Goal: Navigation & Orientation: Find specific page/section

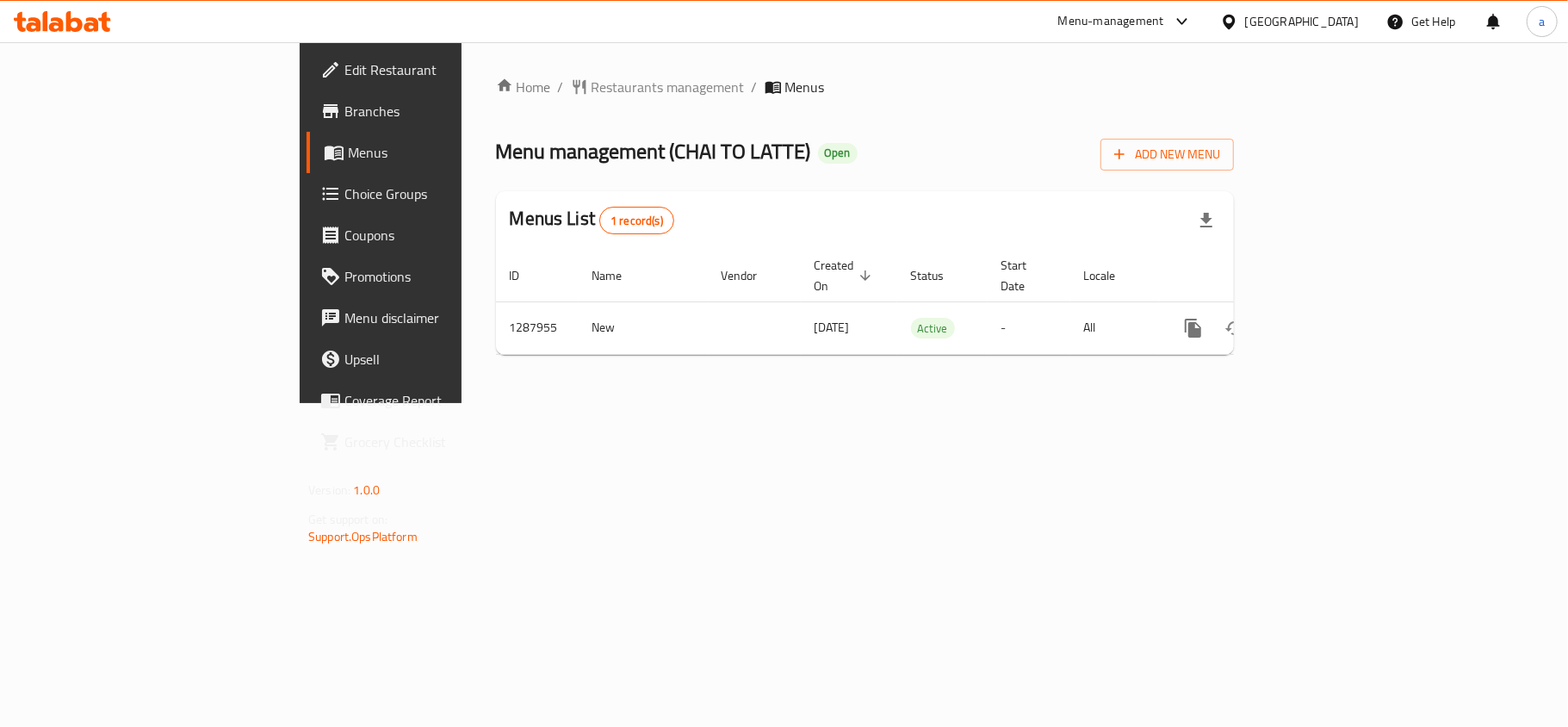
click at [1314, 14] on div "United Arab Emirates" at bounding box center [1301, 22] width 113 height 19
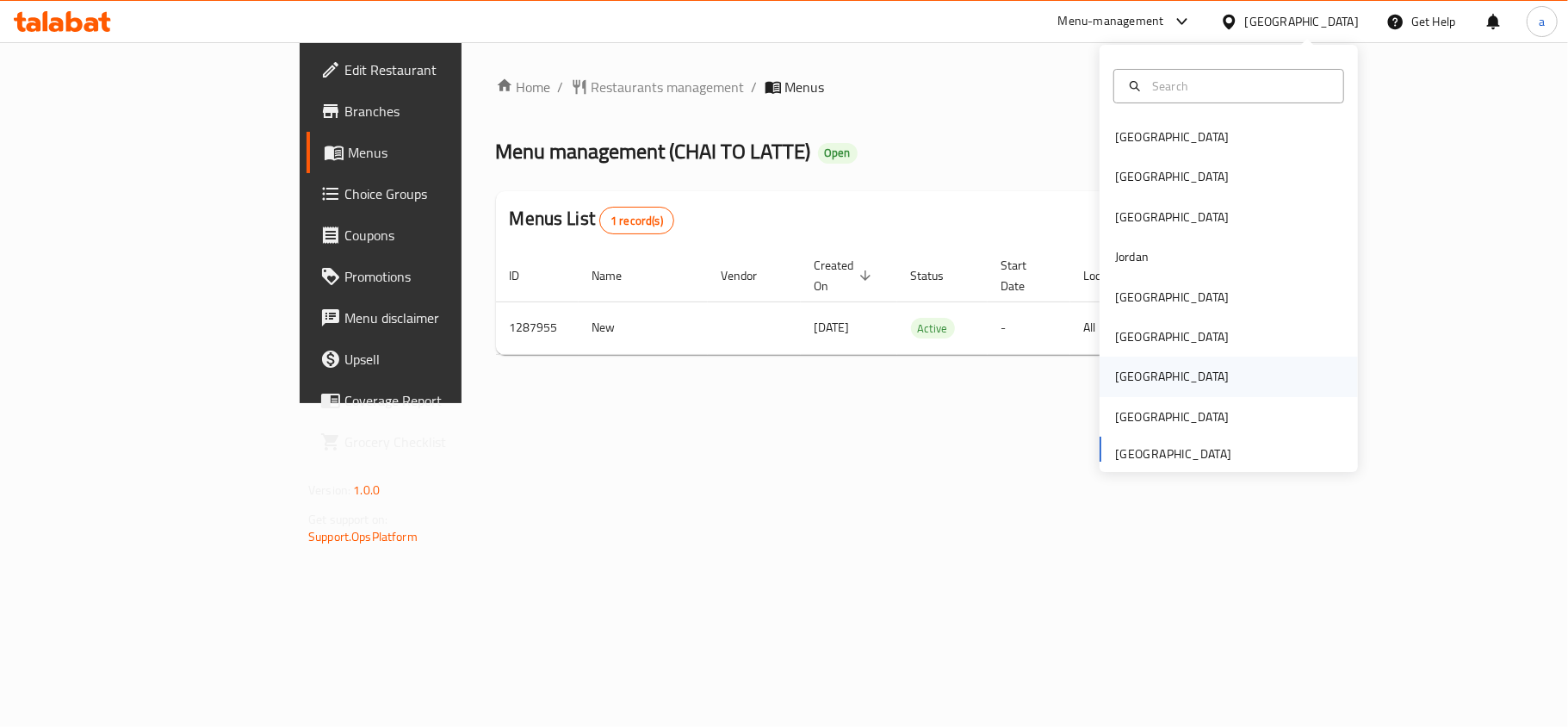
click at [1130, 383] on div "[GEOGRAPHIC_DATA]" at bounding box center [1172, 376] width 141 height 40
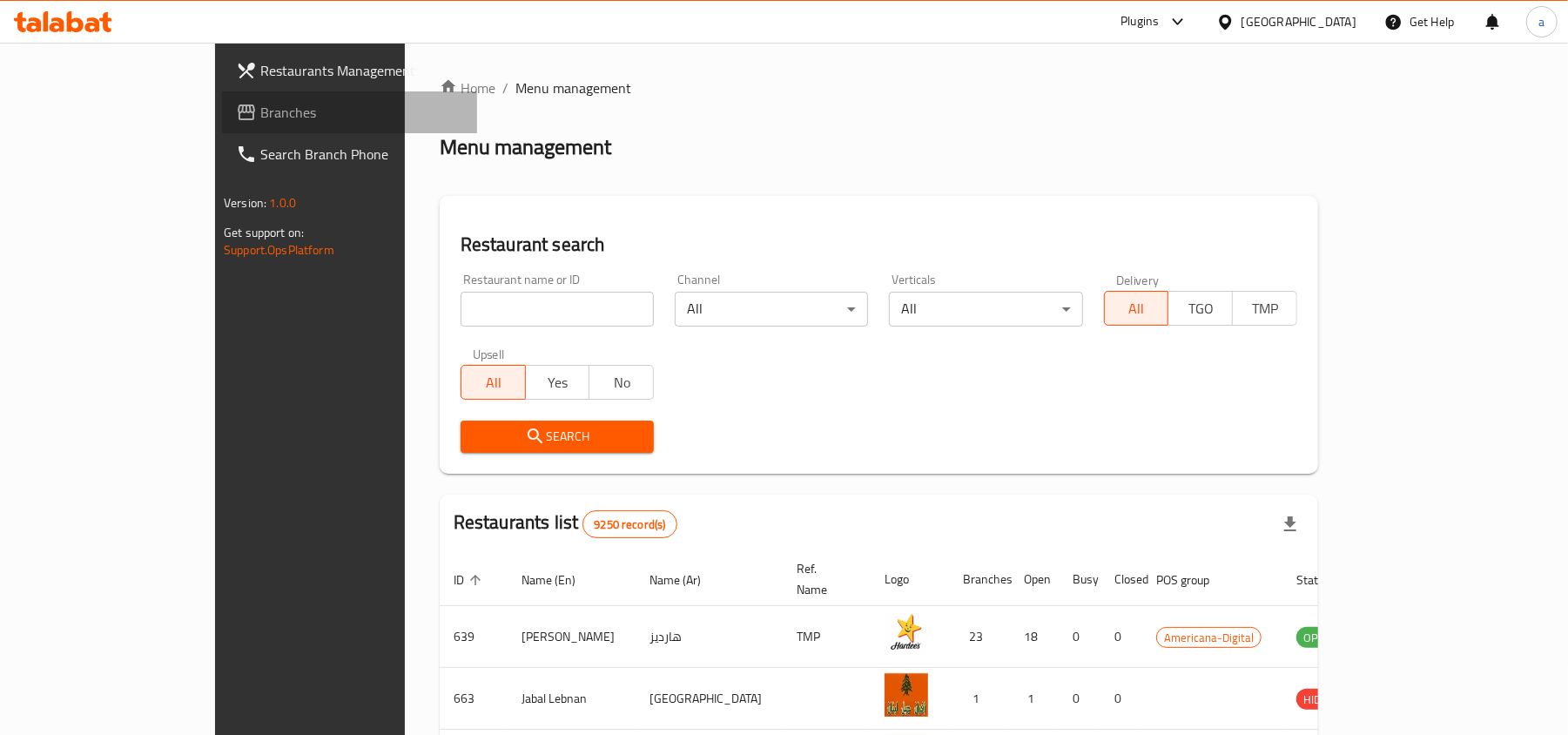
click at [261, 102] on span "Branches" at bounding box center [362, 112] width 203 height 21
